Goal: Task Accomplishment & Management: Complete application form

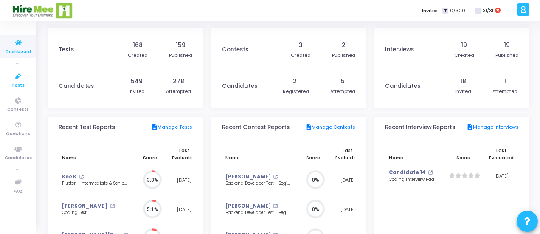
click at [18, 83] on span "Tests" at bounding box center [17, 85] width 13 height 7
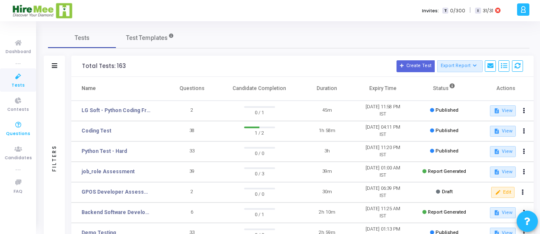
click at [21, 127] on icon at bounding box center [18, 125] width 18 height 11
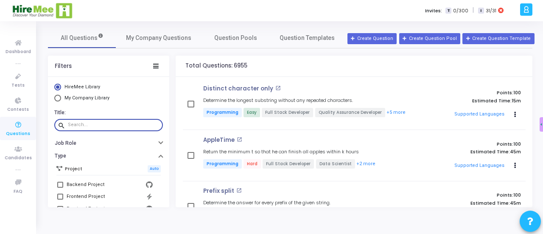
click at [92, 125] on input "text" at bounding box center [114, 124] width 92 height 5
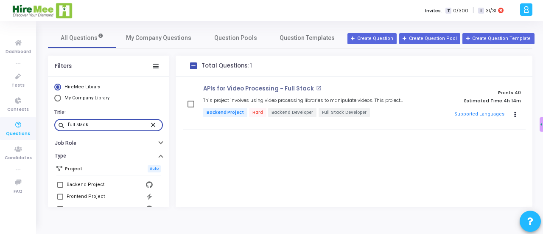
type input "full stack"
click at [149, 123] on mat-icon "close" at bounding box center [154, 124] width 10 height 8
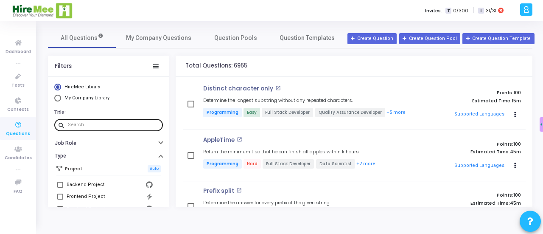
click at [109, 61] on div "Filters" at bounding box center [108, 66] width 121 height 21
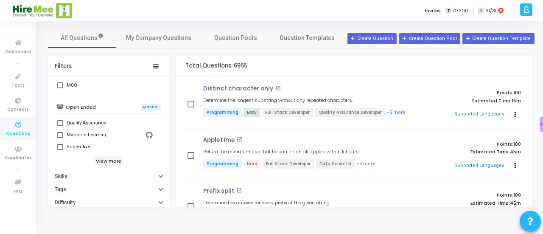
scroll to position [260, 0]
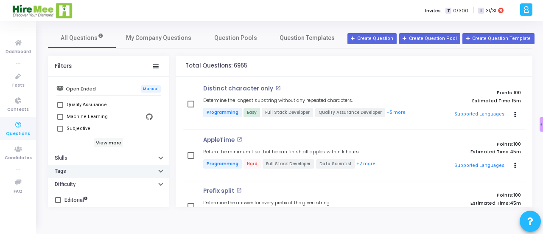
click at [86, 167] on button "Tags" at bounding box center [108, 171] width 121 height 13
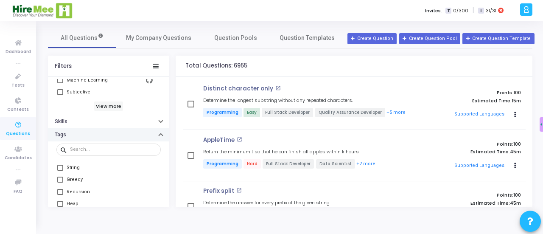
click at [76, 133] on button "Tags" at bounding box center [108, 134] width 121 height 13
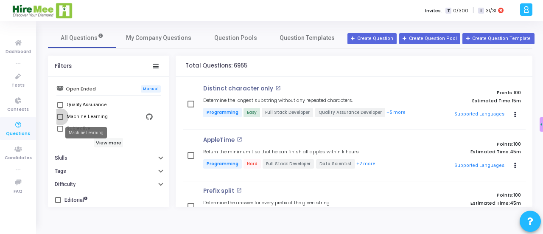
click at [80, 119] on div "Machine Learning" at bounding box center [87, 117] width 41 height 10
click at [60, 120] on input "Machine Learning" at bounding box center [60, 120] width 0 height 0
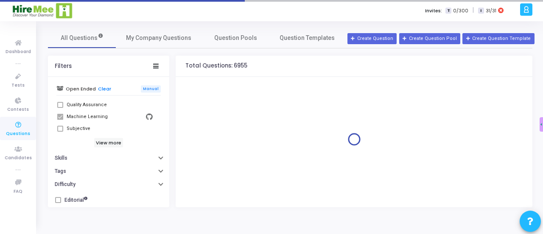
click at [80, 119] on div "Machine Learning" at bounding box center [87, 117] width 41 height 10
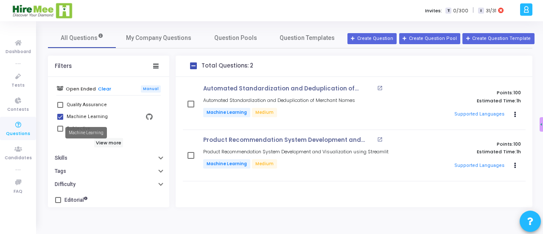
click at [67, 116] on div "Machine Learning" at bounding box center [87, 117] width 41 height 10
click at [60, 120] on input "Machine Learning" at bounding box center [60, 120] width 0 height 0
checkbox input "false"
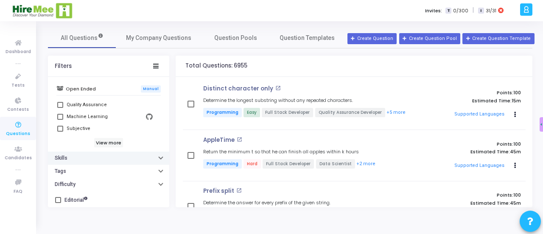
click at [80, 157] on button "Skills" at bounding box center [108, 157] width 121 height 13
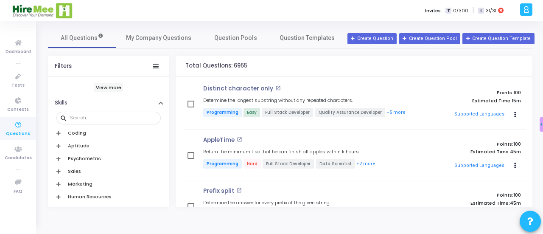
scroll to position [301, 0]
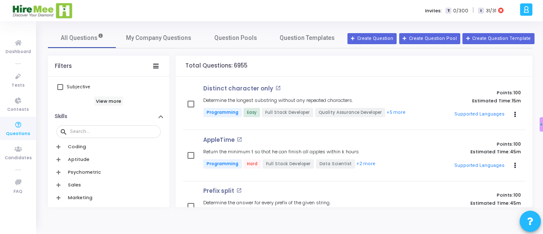
click at [81, 144] on h6 "Coding" at bounding box center [77, 147] width 18 height 6
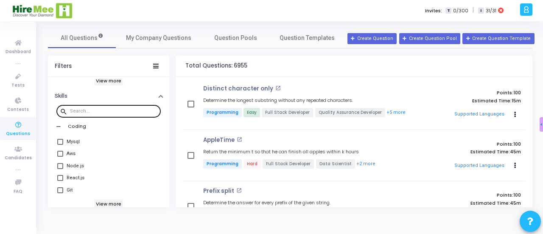
scroll to position [322, 0]
click at [103, 104] on div at bounding box center [113, 111] width 87 height 14
click at [102, 110] on input "text" at bounding box center [113, 111] width 87 height 5
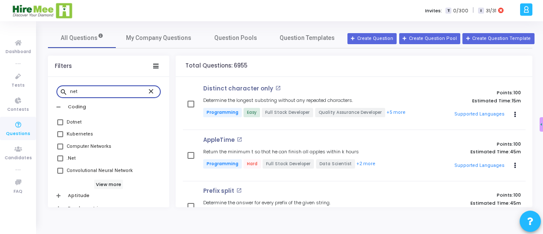
scroll to position [342, 0]
type input "net"
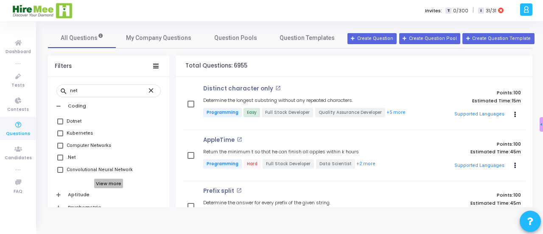
click at [109, 182] on h6 "View more" at bounding box center [108, 183] width 29 height 9
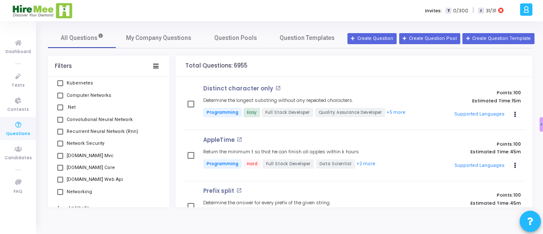
scroll to position [388, 0]
click at [61, 165] on span at bounding box center [60, 168] width 6 height 6
click at [60, 171] on input "[DOMAIN_NAME] Core" at bounding box center [60, 171] width 0 height 0
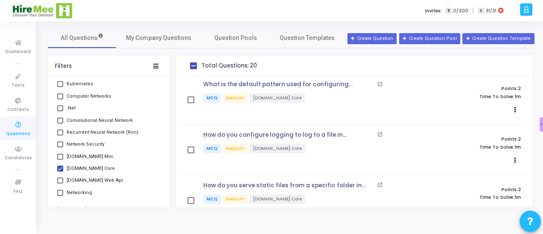
scroll to position [476, 0]
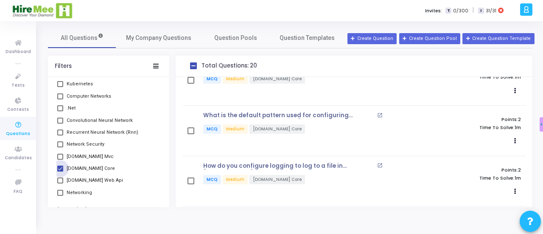
click at [61, 167] on span at bounding box center [60, 168] width 6 height 6
click at [60, 171] on input "[DOMAIN_NAME] Core" at bounding box center [60, 171] width 0 height 0
checkbox input "false"
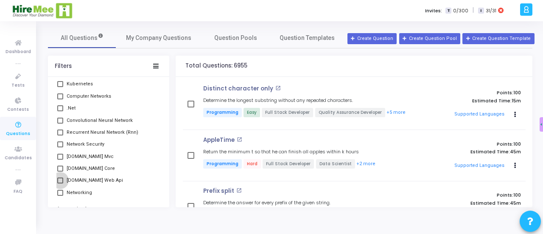
click at [60, 179] on span at bounding box center [60, 180] width 6 height 6
click at [60, 183] on input "[DOMAIN_NAME] Web Api" at bounding box center [60, 183] width 0 height 0
checkbox input "true"
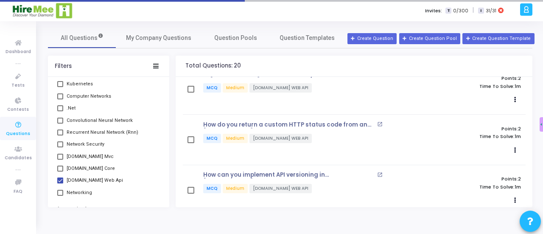
scroll to position [571, 0]
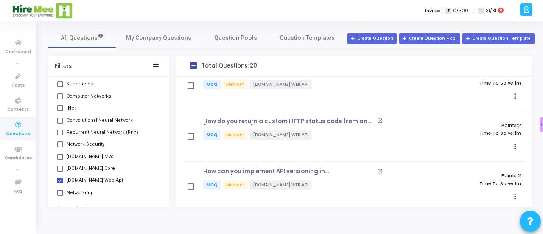
click at [62, 167] on span at bounding box center [60, 168] width 6 height 6
click at [60, 171] on input "[DOMAIN_NAME] Core" at bounding box center [60, 171] width 0 height 0
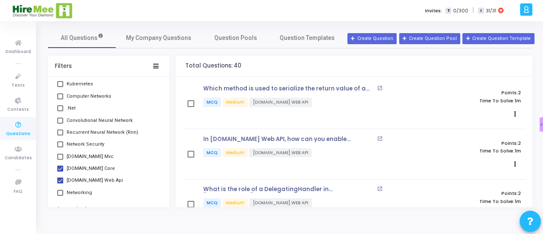
click at [60, 167] on span at bounding box center [60, 168] width 6 height 6
click at [60, 171] on input "[DOMAIN_NAME] Core" at bounding box center [60, 171] width 0 height 0
checkbox input "false"
click at [59, 179] on span at bounding box center [60, 180] width 6 height 6
click at [60, 183] on input "[DOMAIN_NAME] Web Api" at bounding box center [60, 183] width 0 height 0
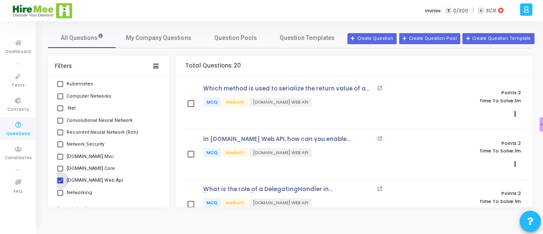
checkbox input "false"
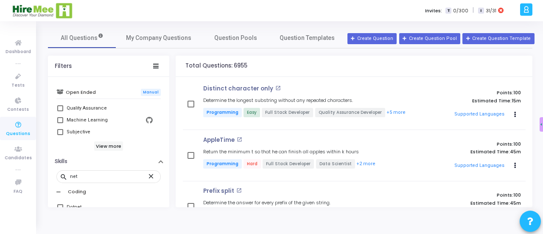
scroll to position [253, 0]
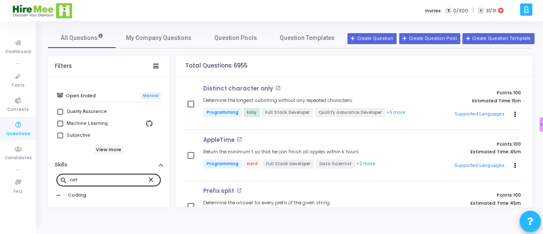
click at [147, 179] on mat-icon "close" at bounding box center [152, 179] width 10 height 8
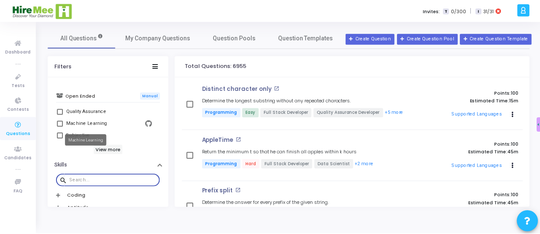
scroll to position [0, 0]
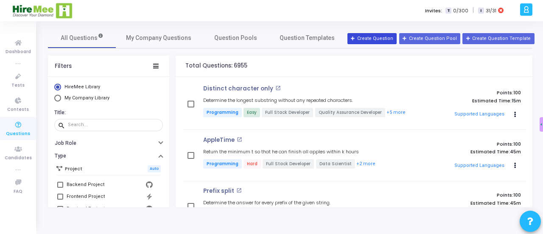
click at [387, 35] on button "Create Question" at bounding box center [371, 38] width 49 height 11
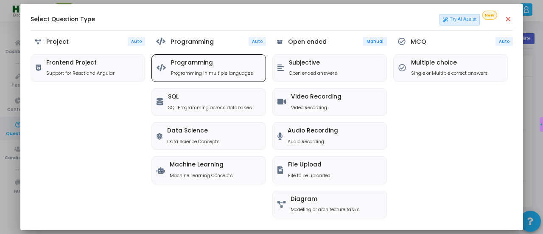
click at [187, 67] on div "Programming Programming in multiple languages" at bounding box center [212, 67] width 82 height 17
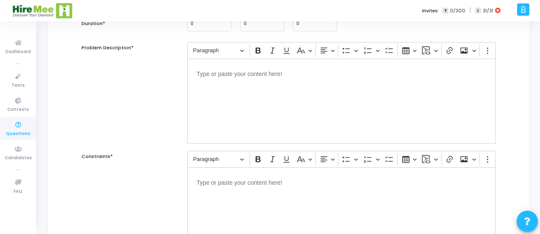
scroll to position [17, 0]
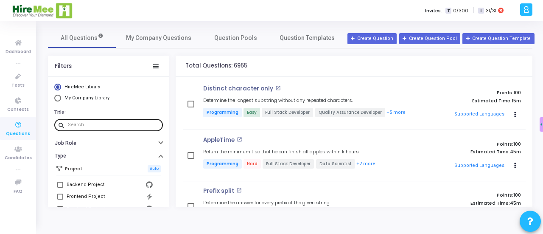
click at [92, 129] on div at bounding box center [114, 125] width 92 height 14
type input "full stack"
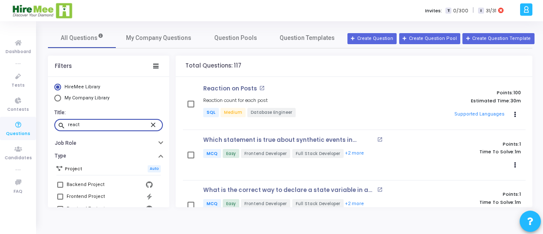
type input "react."
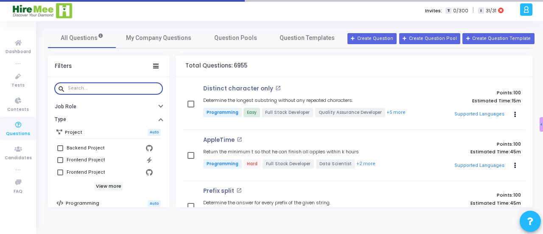
scroll to position [58, 0]
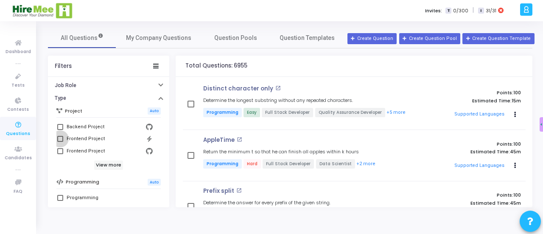
click at [61, 138] on span at bounding box center [60, 139] width 6 height 6
click at [60, 142] on input "Frontend Project" at bounding box center [60, 142] width 0 height 0
checkbox input "true"
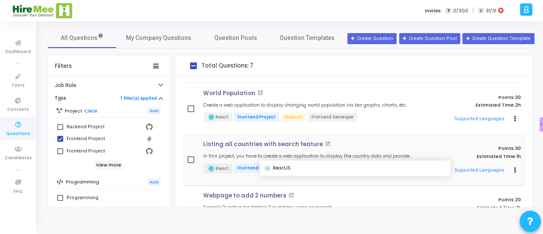
scroll to position [234, 0]
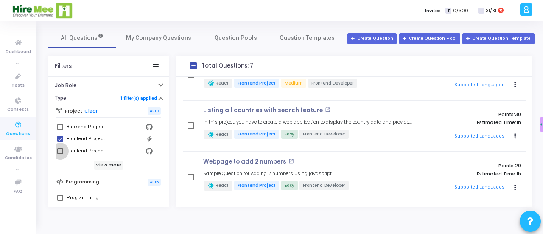
click at [64, 146] on label "Frontend Project" at bounding box center [108, 151] width 103 height 10
click at [60, 154] on input "Frontend Project" at bounding box center [60, 154] width 0 height 0
checkbox input "true"
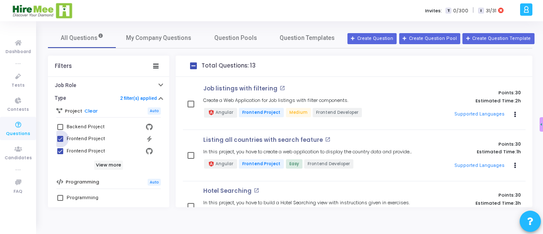
click at [58, 136] on span at bounding box center [60, 139] width 6 height 6
click at [60, 142] on input "Frontend Project" at bounding box center [60, 142] width 0 height 0
checkbox input "false"
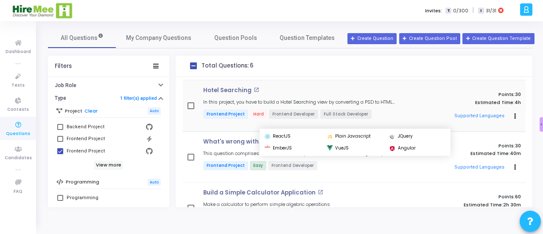
scroll to position [183, 0]
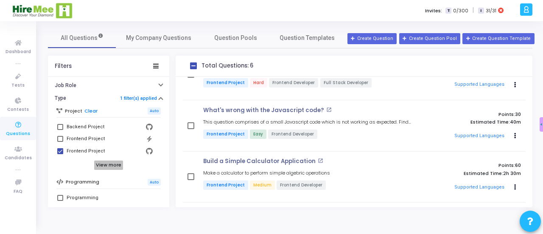
click at [115, 165] on h6 "View more" at bounding box center [108, 164] width 29 height 9
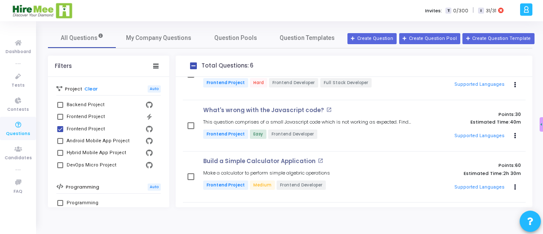
scroll to position [80, 0]
click at [62, 104] on span at bounding box center [60, 104] width 6 height 6
click at [60, 107] on input "Backend Project" at bounding box center [60, 107] width 0 height 0
checkbox input "true"
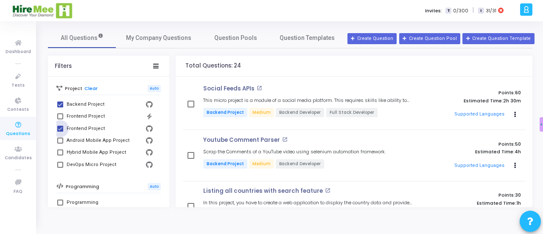
click at [63, 127] on span at bounding box center [60, 129] width 6 height 6
click at [60, 131] on input "Frontend Project" at bounding box center [60, 131] width 0 height 0
checkbox input "false"
click at [510, 111] on button "Actions" at bounding box center [515, 115] width 12 height 12
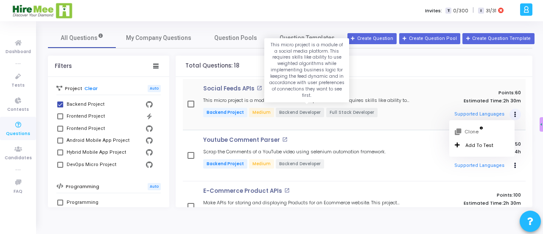
click at [403, 101] on h5 "This micro project is a module of a social media platform. This requires skills…" at bounding box center [307, 101] width 209 height 6
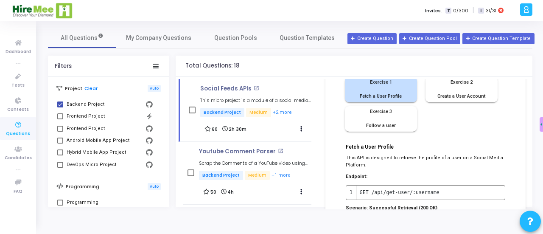
scroll to position [219, 0]
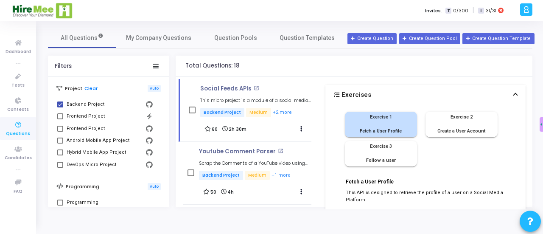
click at [477, 122] on div "Exercise 2 Create a User Account" at bounding box center [462, 124] width 64 height 21
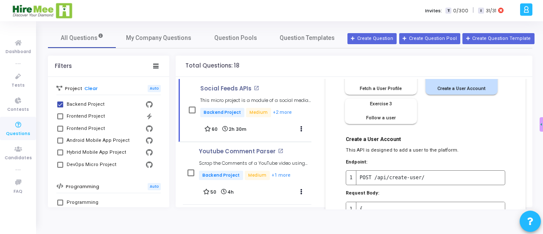
scroll to position [262, 0]
click at [392, 117] on div "Follow a user" at bounding box center [381, 117] width 64 height 7
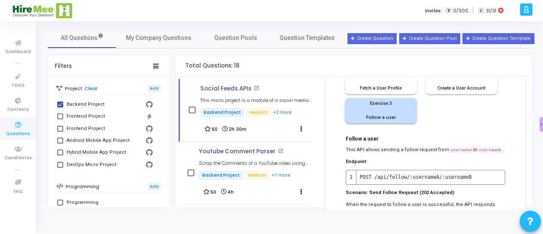
click at [338, 160] on div "Exercise 1 Fetch a User Profile Exercise 2 Create a User Account Exercise 3 Fol…" at bounding box center [425, 230] width 200 height 337
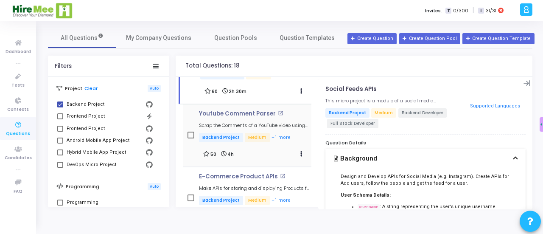
scroll to position [34, 0]
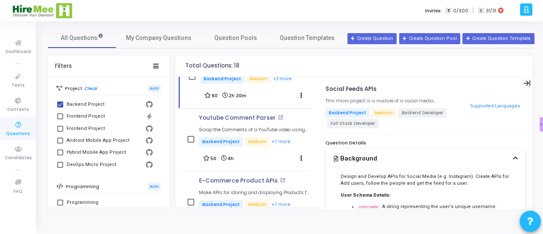
click at [523, 83] on icon at bounding box center [526, 83] width 7 height 6
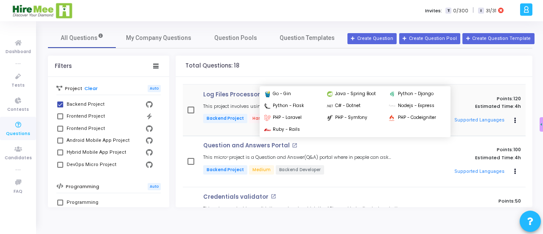
scroll to position [454, 0]
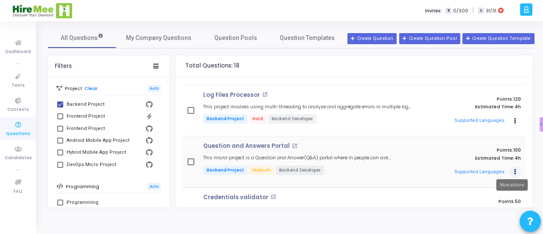
click at [514, 170] on icon "Actions" at bounding box center [515, 172] width 2 height 4
click at [471, 199] on button "Add To Test" at bounding box center [481, 198] width 65 height 14
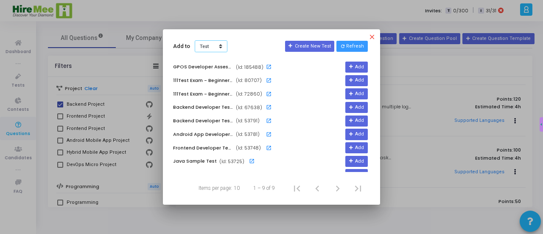
scroll to position [6, 0]
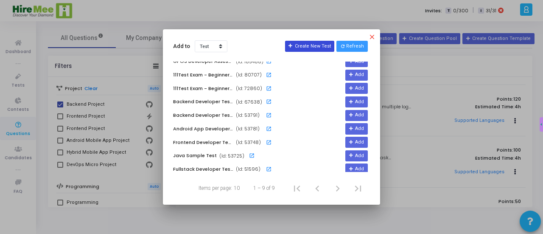
click at [317, 43] on button "Create New Test" at bounding box center [309, 46] width 49 height 11
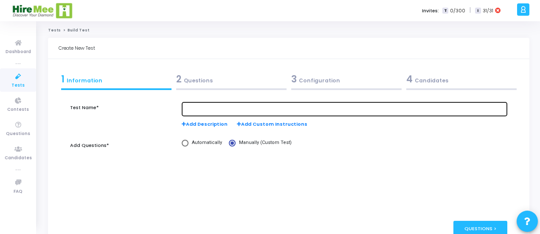
click at [213, 106] on input "text" at bounding box center [344, 109] width 319 height 6
click at [286, 106] on input "Q" at bounding box center [344, 109] width 319 height 6
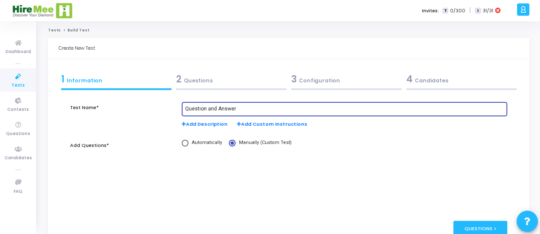
type input "Question and Answer"
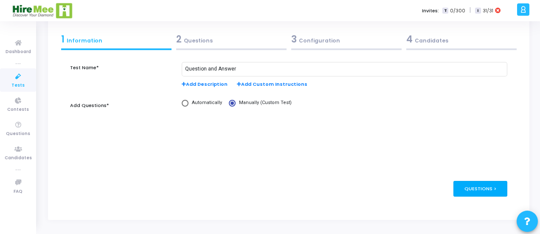
click at [486, 182] on div "Questions >" at bounding box center [480, 189] width 54 height 16
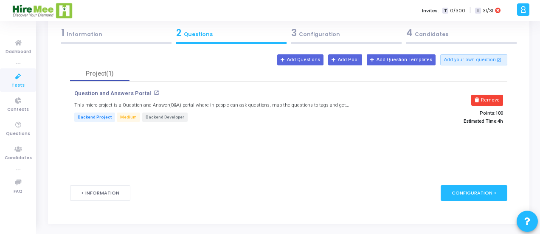
scroll to position [51, 0]
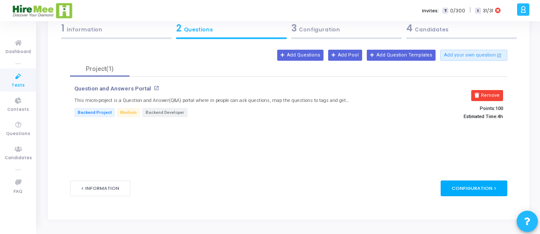
click at [461, 183] on div "Configuration >" at bounding box center [473, 188] width 67 height 16
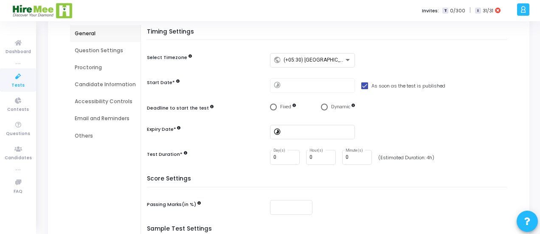
scroll to position [92, 0]
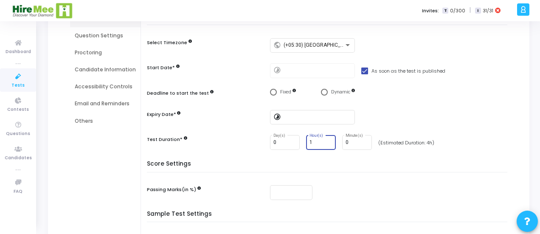
click at [327, 141] on input "1" at bounding box center [320, 143] width 23 height 6
type input "2"
click at [327, 141] on input "2" at bounding box center [320, 143] width 23 height 6
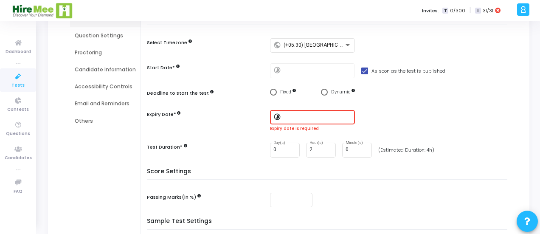
click at [297, 115] on input at bounding box center [317, 117] width 68 height 6
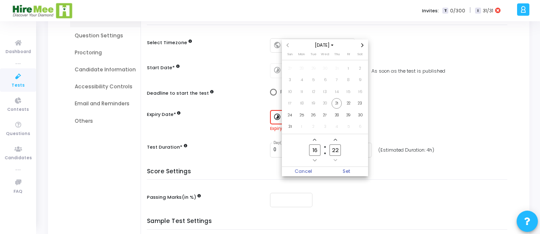
scroll to position [0, 0]
click at [289, 124] on span "31" at bounding box center [290, 126] width 11 height 11
click at [347, 168] on span "Set" at bounding box center [346, 171] width 43 height 9
type input "8/31/2025, 4:22 PM"
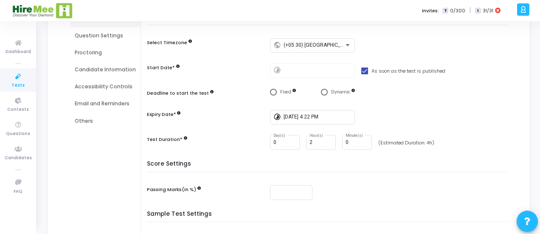
click at [94, 154] on div "General Question Settings Proctoring Candidate Information Accessibility Contro…" at bounding box center [105, 144] width 70 height 269
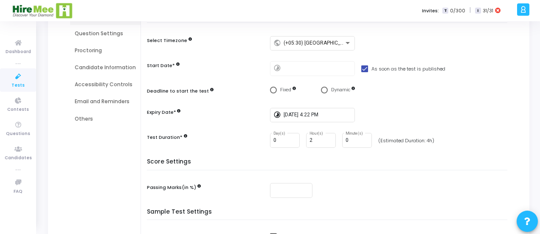
scroll to position [92, 0]
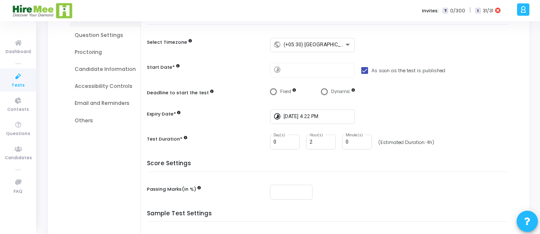
click at [87, 34] on div "Question Settings" at bounding box center [105, 35] width 61 height 8
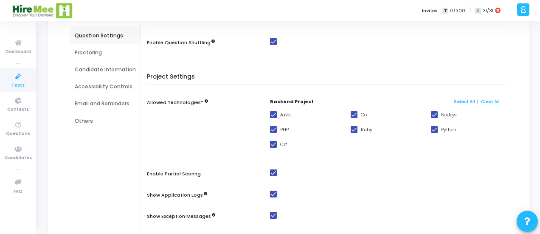
scroll to position [76, 0]
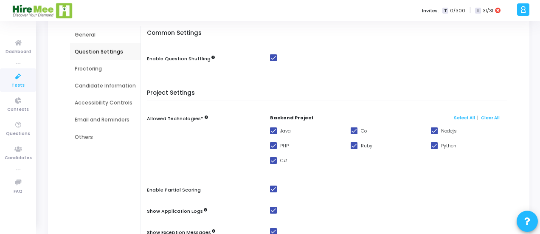
click at [88, 37] on div "General" at bounding box center [105, 35] width 61 height 8
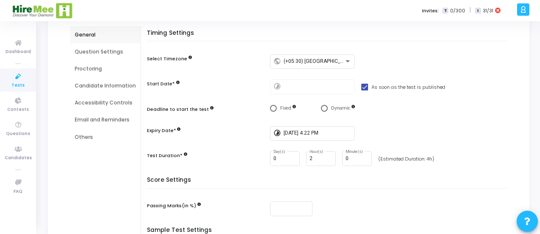
scroll to position [212, 0]
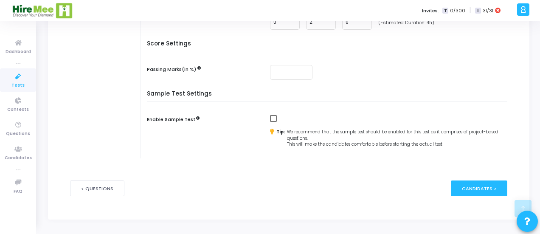
click at [270, 119] on span at bounding box center [273, 118] width 7 height 7
click at [273, 122] on input "checkbox" at bounding box center [273, 122] width 0 height 0
checkbox input "true"
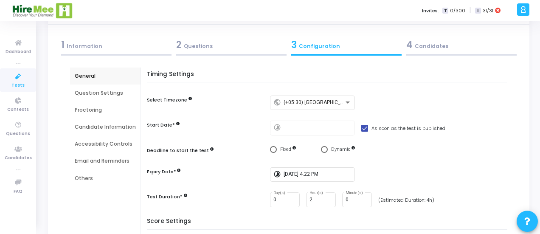
scroll to position [0, 0]
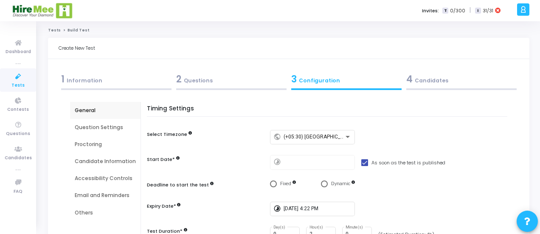
click at [97, 125] on div "Question Settings" at bounding box center [105, 127] width 61 height 8
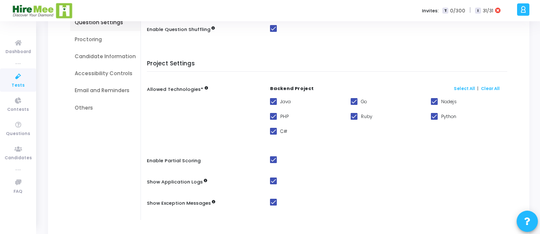
scroll to position [105, 0]
click at [481, 87] on link "Clear All" at bounding box center [490, 88] width 19 height 6
checkbox input "false"
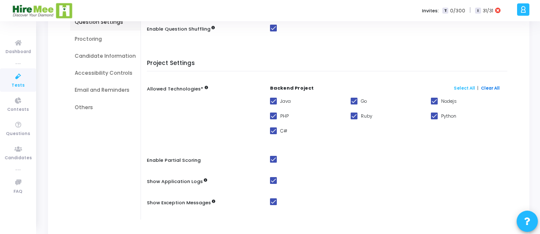
checkbox input "false"
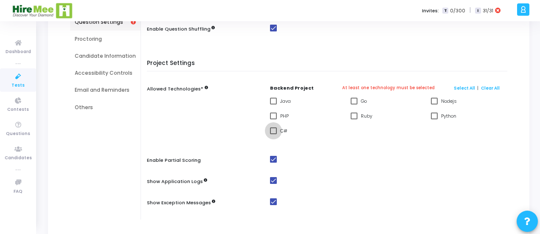
click at [271, 133] on span at bounding box center [273, 130] width 7 height 7
click at [273, 134] on input "C#" at bounding box center [273, 134] width 0 height 0
checkbox input "true"
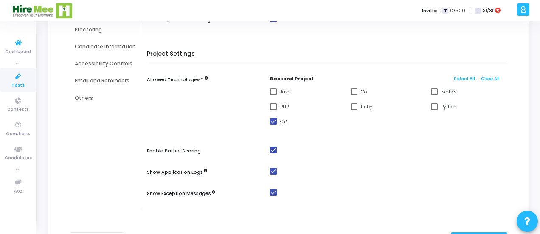
scroll to position [78, 0]
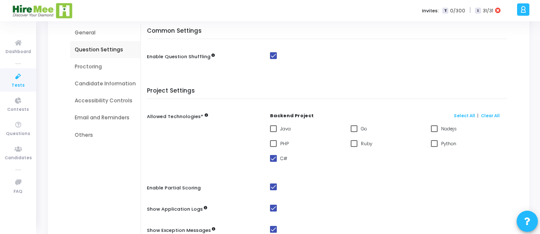
click at [88, 69] on div "Proctoring" at bounding box center [105, 67] width 61 height 8
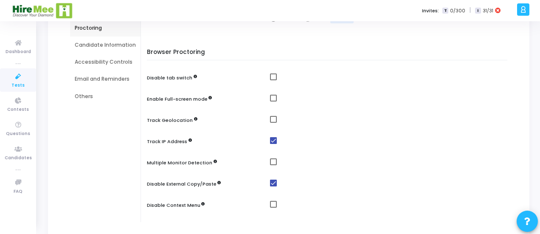
scroll to position [119, 0]
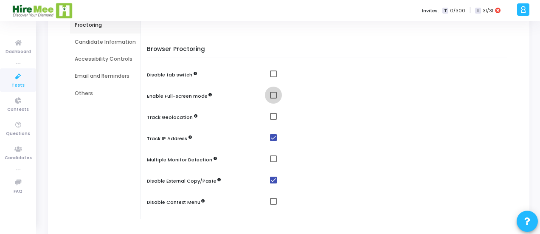
click at [273, 96] on span at bounding box center [273, 95] width 7 height 7
click at [273, 98] on input "checkbox" at bounding box center [273, 98] width 0 height 0
checkbox input "true"
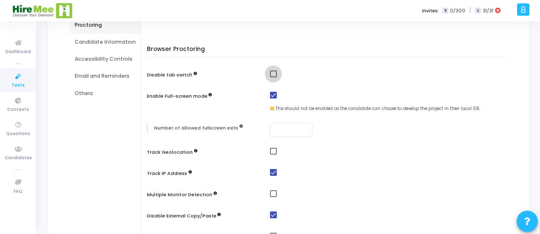
click at [270, 73] on span at bounding box center [273, 73] width 7 height 7
click at [273, 77] on input "checkbox" at bounding box center [273, 77] width 0 height 0
checkbox input "true"
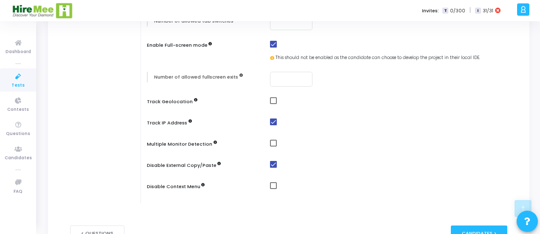
scroll to position [209, 0]
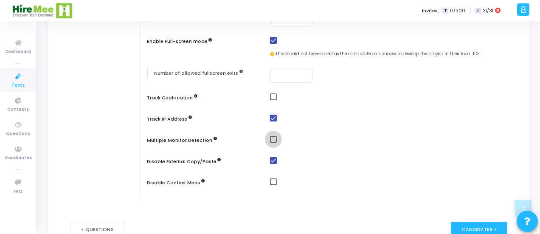
click at [270, 140] on span at bounding box center [273, 139] width 7 height 7
click at [273, 143] on input "checkbox" at bounding box center [273, 143] width 0 height 0
checkbox input "true"
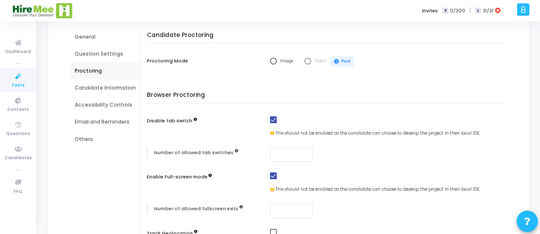
scroll to position [73, 0]
click at [101, 86] on div "Candidate Information" at bounding box center [105, 89] width 61 height 8
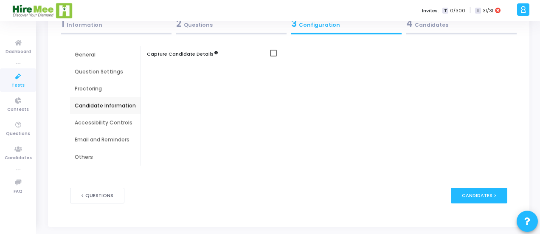
scroll to position [63, 0]
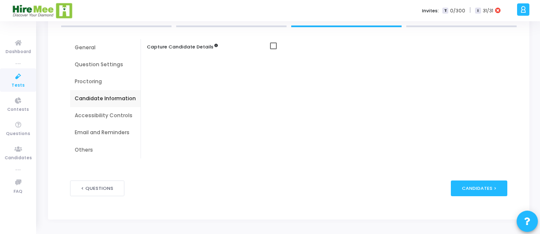
click at [101, 86] on div "Proctoring" at bounding box center [105, 81] width 70 height 17
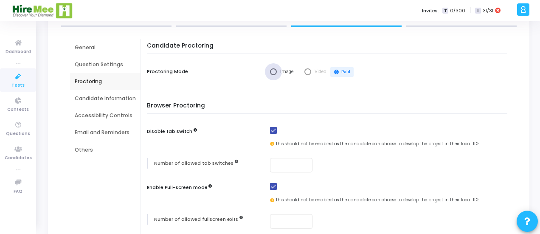
click at [273, 70] on span "Select confirmation" at bounding box center [273, 71] width 7 height 7
click at [273, 70] on input "Image" at bounding box center [273, 71] width 7 height 7
radio input "true"
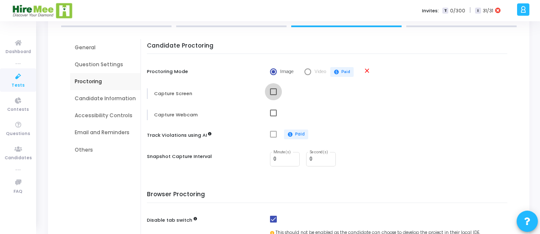
click at [272, 90] on span at bounding box center [273, 91] width 7 height 7
click at [273, 95] on input "checkbox" at bounding box center [273, 95] width 0 height 0
checkbox input "true"
click at [273, 113] on span at bounding box center [273, 112] width 7 height 7
click at [273, 116] on input "checkbox" at bounding box center [273, 116] width 0 height 0
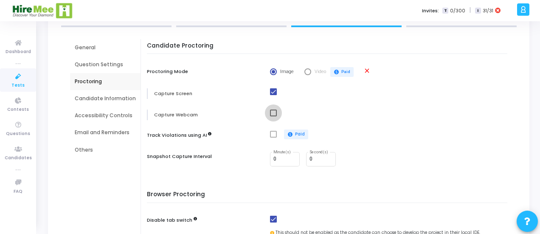
checkbox input "true"
click at [87, 95] on div "Candidate Information" at bounding box center [105, 99] width 61 height 8
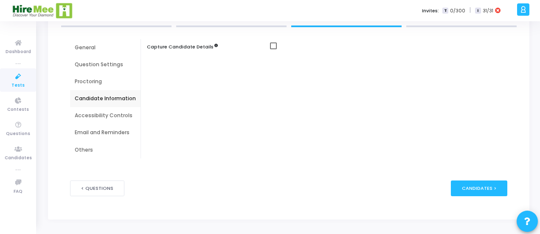
click at [87, 111] on div "Accessibility Controls" at bounding box center [105, 115] width 70 height 17
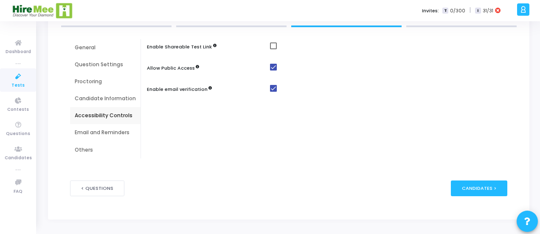
click at [88, 131] on div "Email and Reminders" at bounding box center [105, 133] width 61 height 8
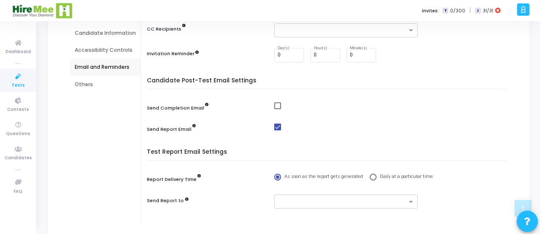
scroll to position [128, 0]
click at [102, 84] on div "Others" at bounding box center [105, 85] width 61 height 8
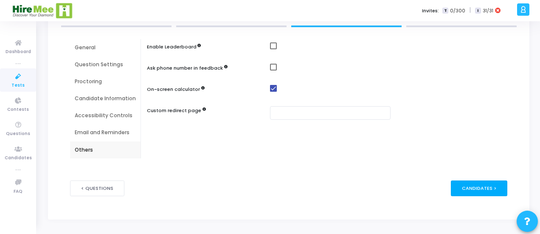
click at [477, 185] on div "Candidates >" at bounding box center [478, 188] width 56 height 16
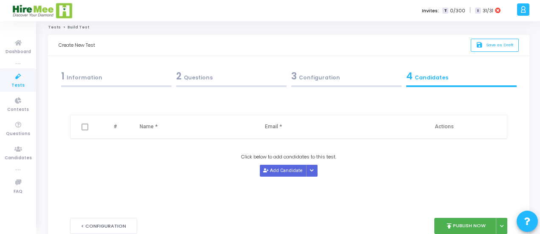
scroll to position [0, 0]
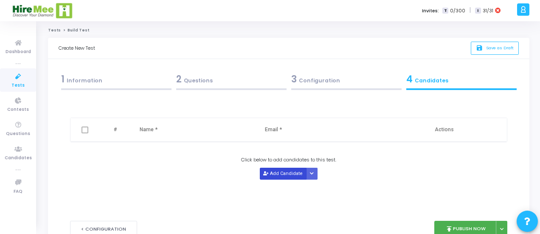
click at [271, 171] on button "Add Candidate" at bounding box center [283, 173] width 47 height 11
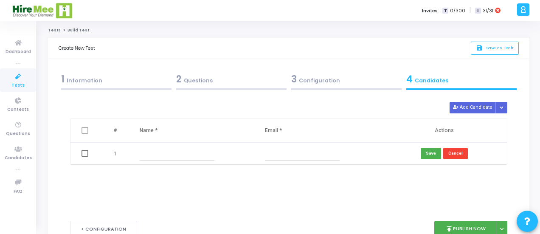
click at [144, 150] on input "text" at bounding box center [177, 153] width 75 height 14
type input "Sakthi"
type input "sakthisivavelan@gmail.com"
click at [428, 152] on button "Save" at bounding box center [430, 153] width 20 height 11
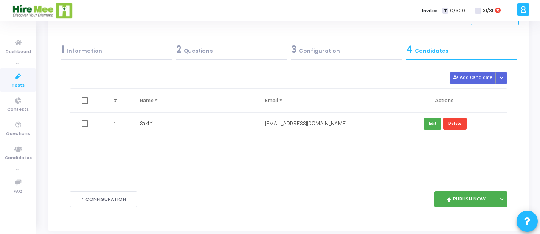
scroll to position [33, 0]
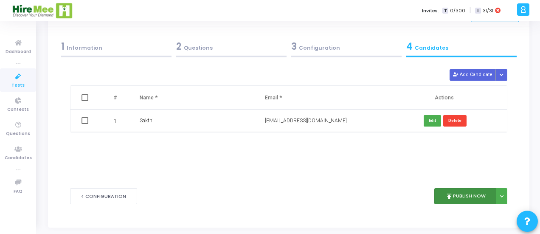
click at [445, 191] on button "publish Publish Now" at bounding box center [465, 196] width 62 height 17
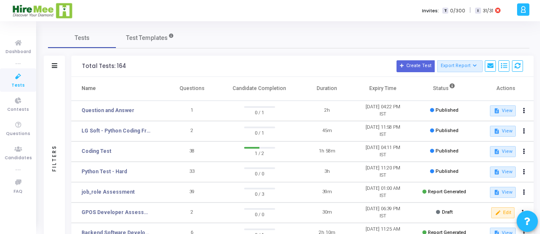
click at [253, 35] on div "Tests Test Templates" at bounding box center [288, 38] width 481 height 20
